Goal: Information Seeking & Learning: Learn about a topic

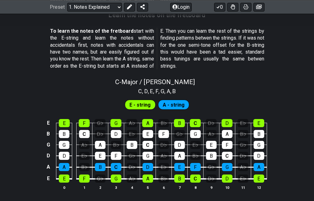
scroll to position [591, 0]
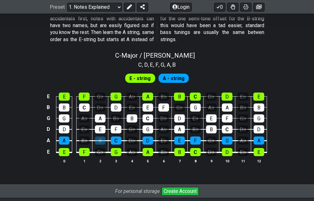
click at [97, 139] on div "B" at bounding box center [100, 140] width 11 height 8
click at [88, 152] on div "F" at bounding box center [84, 152] width 11 height 8
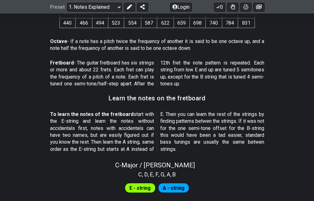
scroll to position [481, 0]
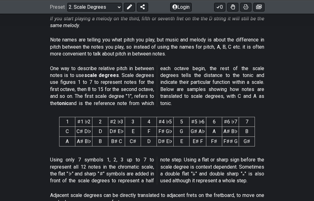
scroll to position [218, 0]
